Goal: Task Accomplishment & Management: Manage account settings

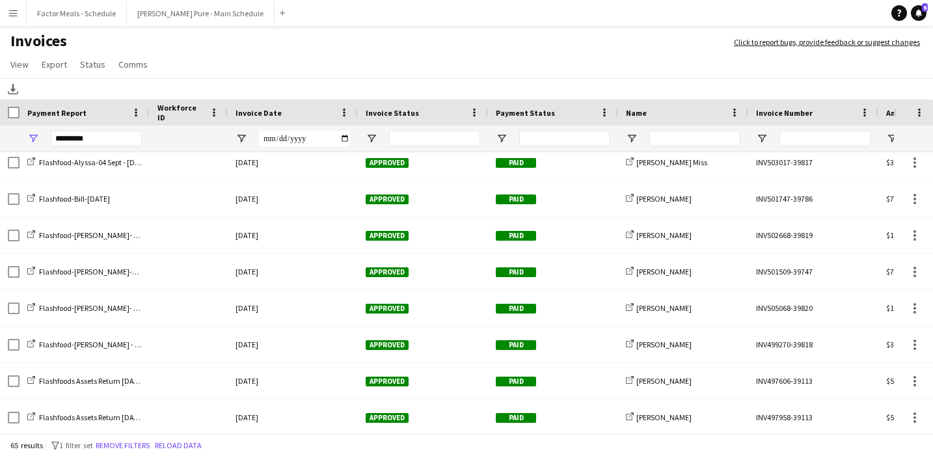
scroll to position [1612, 0]
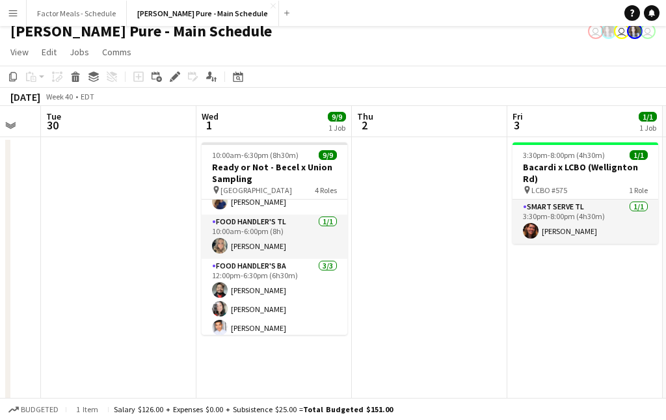
scroll to position [136, 0]
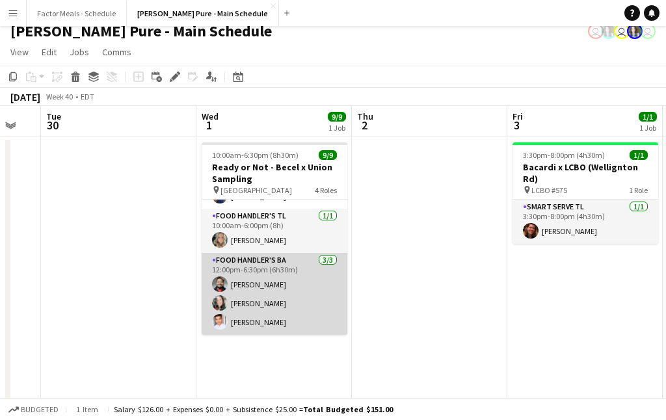
click at [236, 299] on app-card-role "Food Handler's BA 3/3 12:00pm-6:30pm (6h30m) Faisal Khawaja Wendy Tsai Kadrian …" at bounding box center [275, 294] width 146 height 82
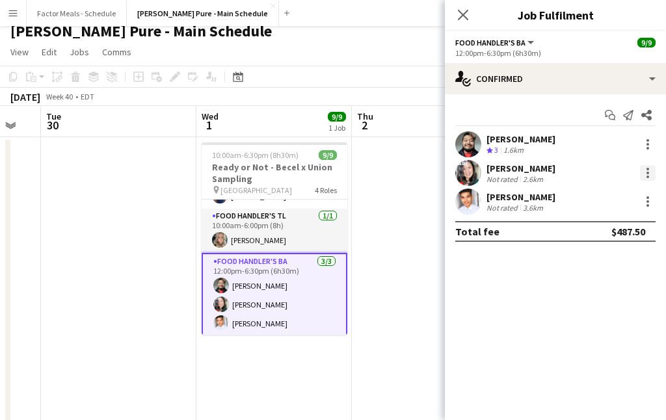
click at [642, 172] on div at bounding box center [648, 173] width 16 height 16
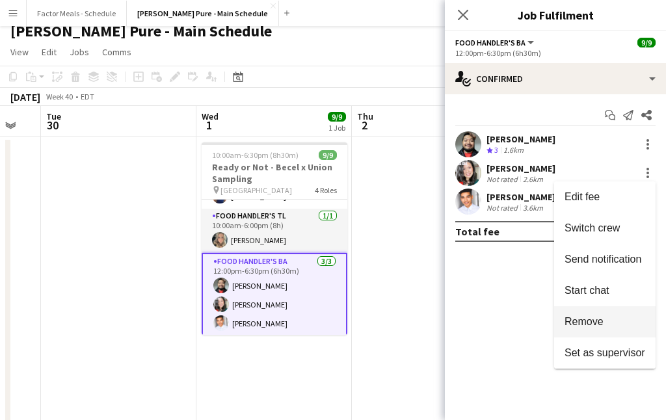
click at [595, 318] on span "Remove" at bounding box center [584, 321] width 39 height 11
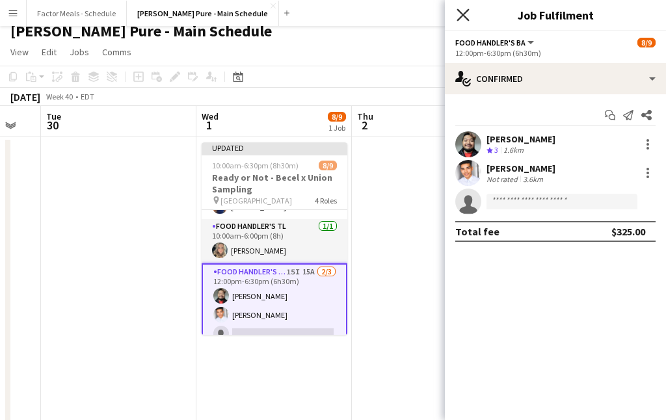
click at [465, 14] on icon "Close pop-in" at bounding box center [463, 14] width 12 height 12
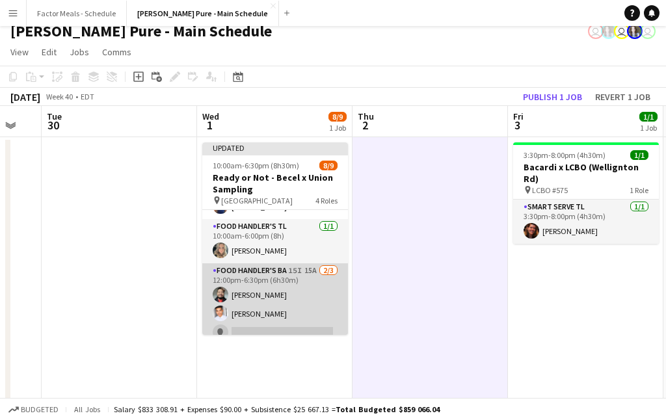
click at [271, 296] on app-card-role "Food Handler's BA 15I 15A 2/3 12:00pm-6:30pm (6h30m) Faisal Khawaja Kadrian Eny…" at bounding box center [275, 305] width 146 height 82
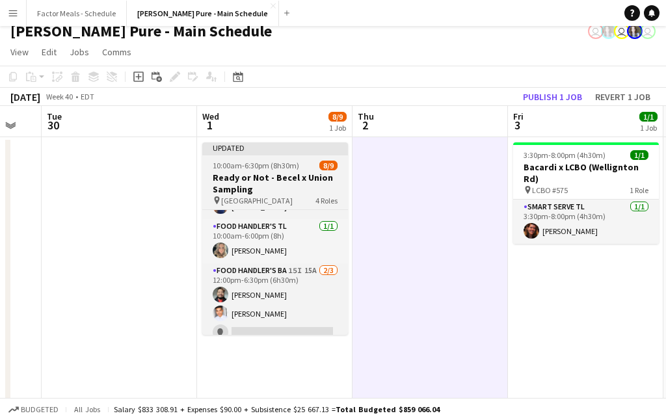
click at [295, 155] on div at bounding box center [275, 154] width 146 height 3
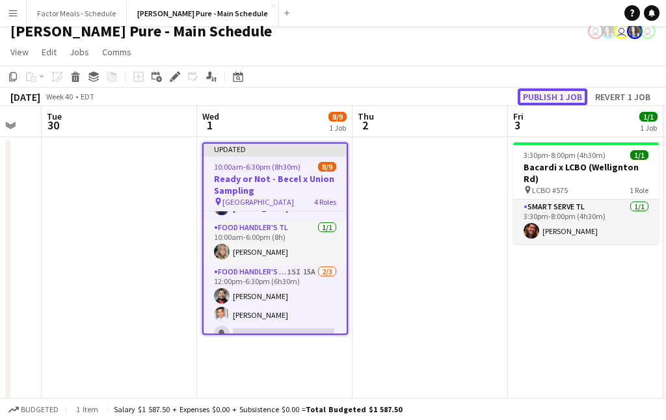
click at [539, 94] on button "Publish 1 job" at bounding box center [553, 97] width 70 height 17
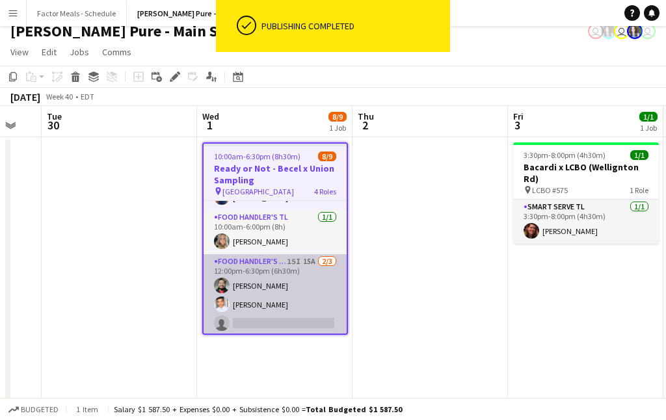
click at [247, 325] on app-card-role "Food Handler's BA 15I 15A 2/3 12:00pm-6:30pm (6h30m) Faisal Khawaja Kadrian Eny…" at bounding box center [275, 295] width 143 height 82
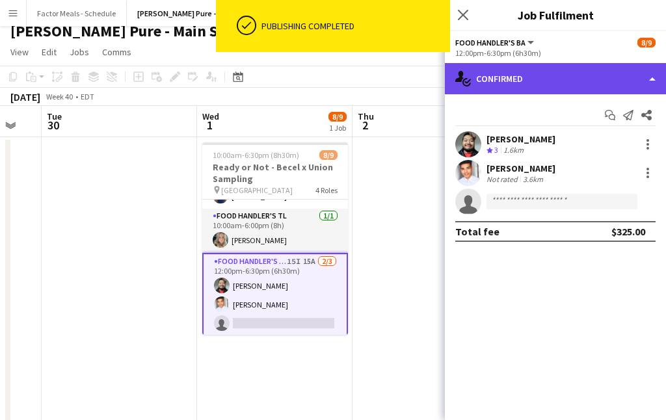
click at [536, 79] on div "single-neutral-actions-check-2 Confirmed" at bounding box center [555, 78] width 221 height 31
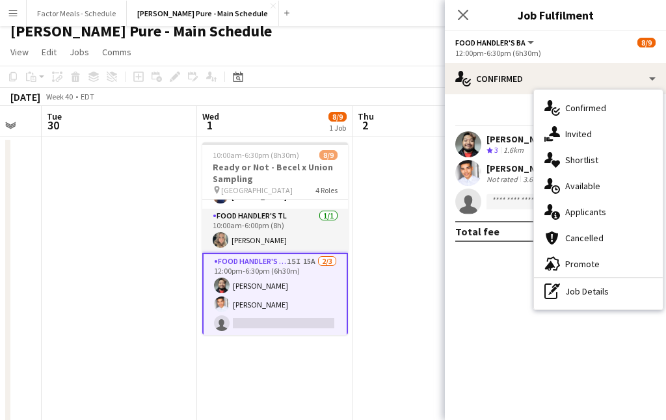
click at [568, 212] on span "Applicants" at bounding box center [586, 212] width 41 height 12
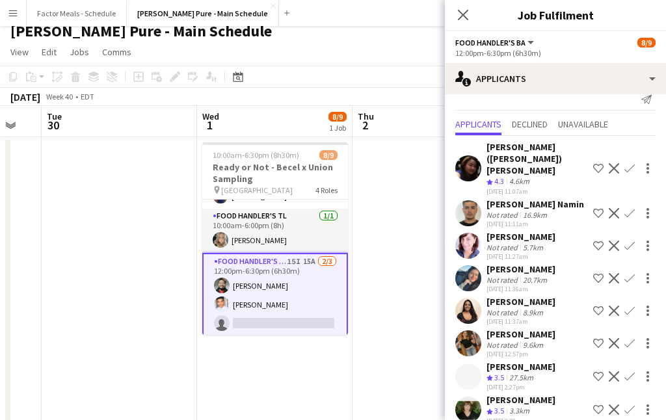
scroll to position [0, 0]
